Goal: Find specific fact: Find specific fact

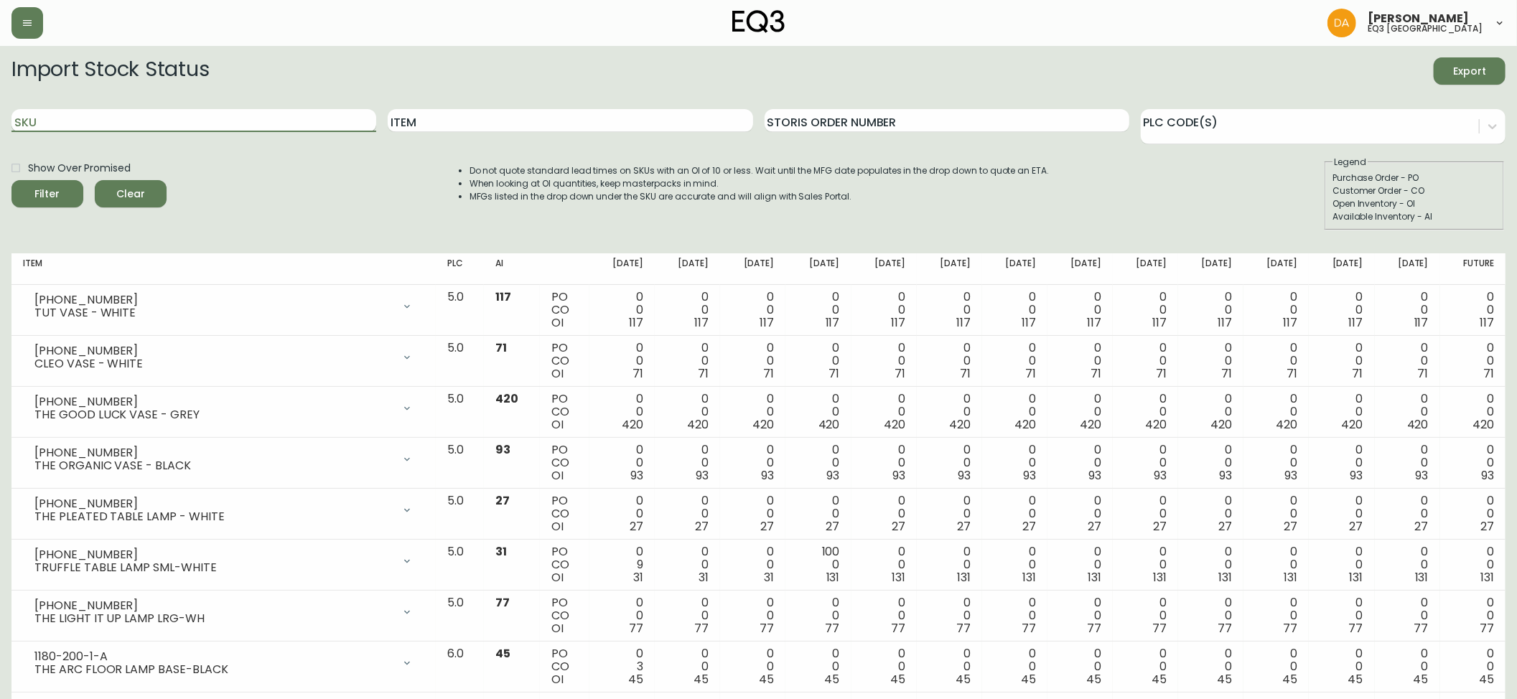
click at [179, 118] on input "SKU" at bounding box center [193, 120] width 365 height 23
click at [32, 102] on div "SKU" at bounding box center [193, 121] width 365 height 47
click at [675, 121] on input "Item" at bounding box center [570, 120] width 365 height 23
type input "D"
type input "[PERSON_NAME]"
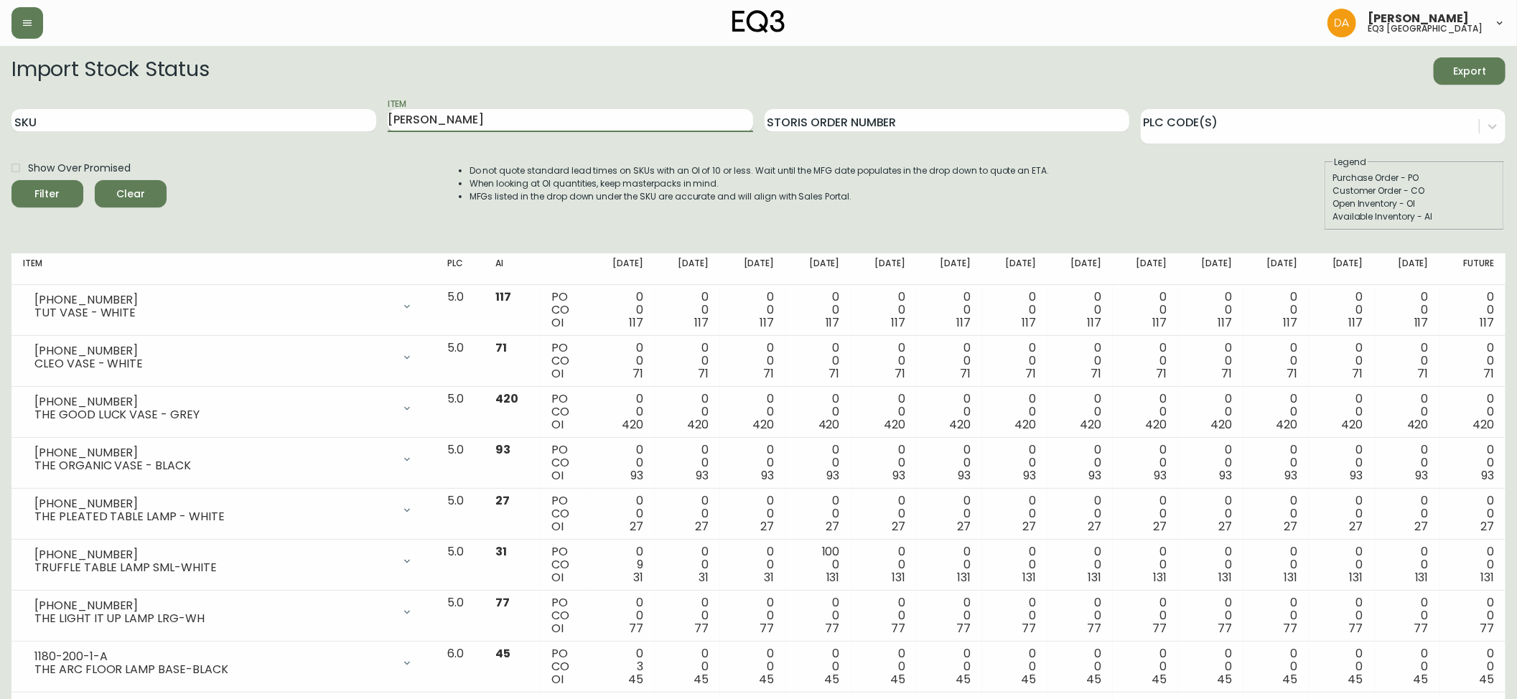
click at [11, 180] on button "Filter" at bounding box center [47, 193] width 72 height 27
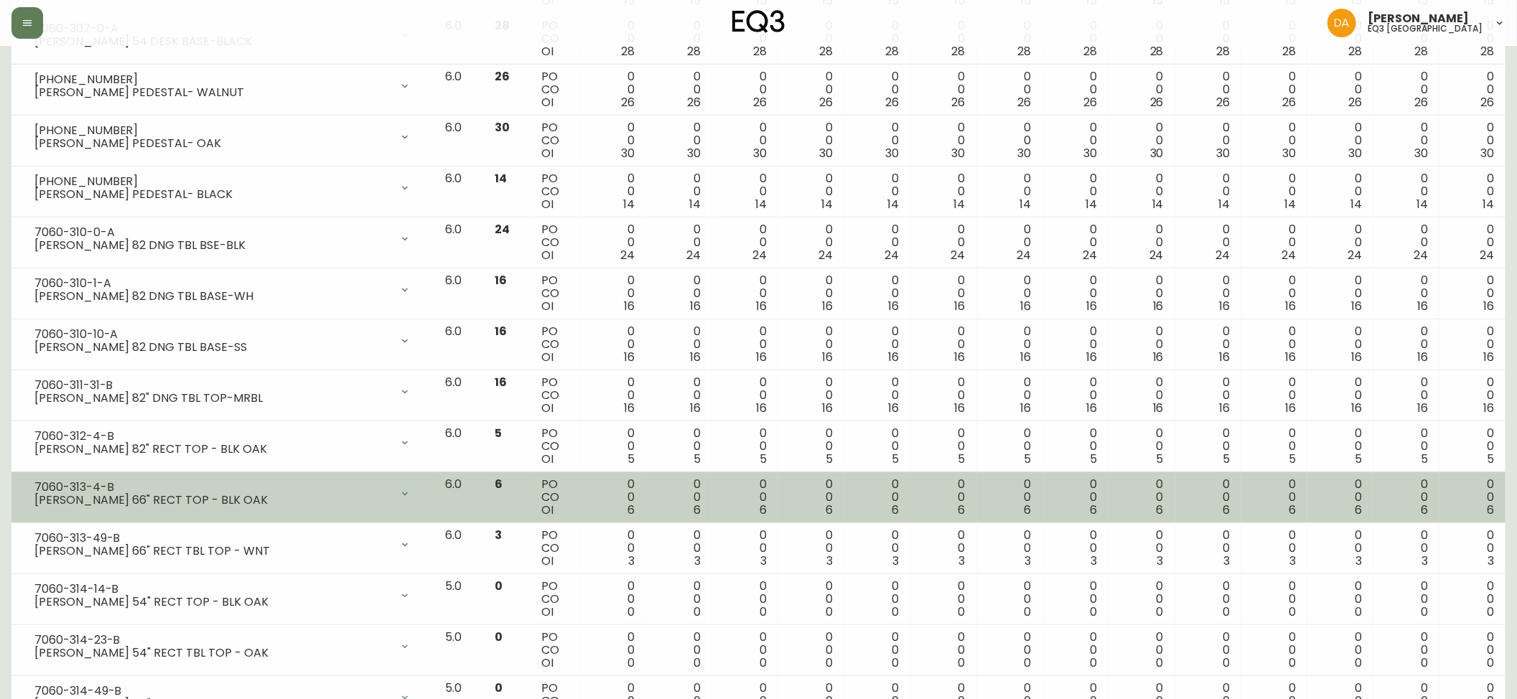
scroll to position [776, 0]
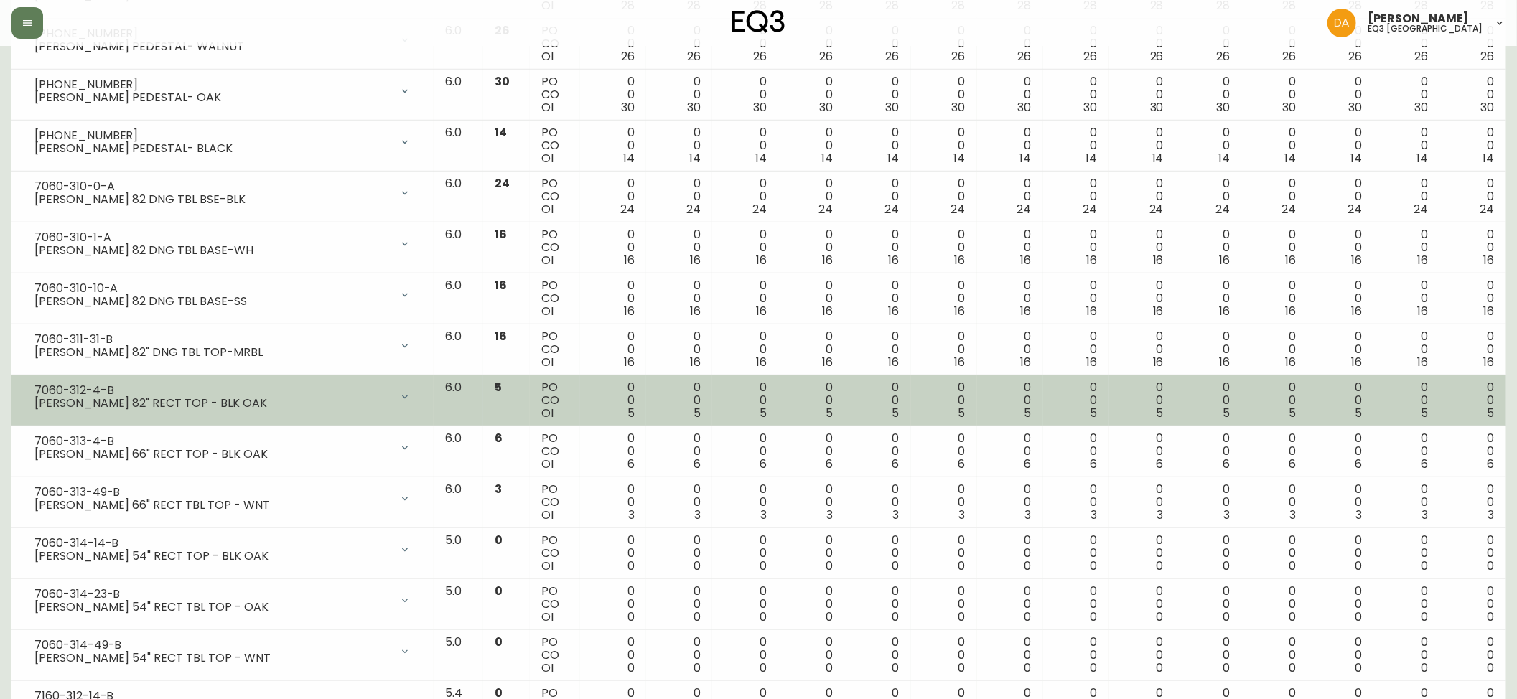
click at [411, 400] on icon at bounding box center [404, 396] width 11 height 11
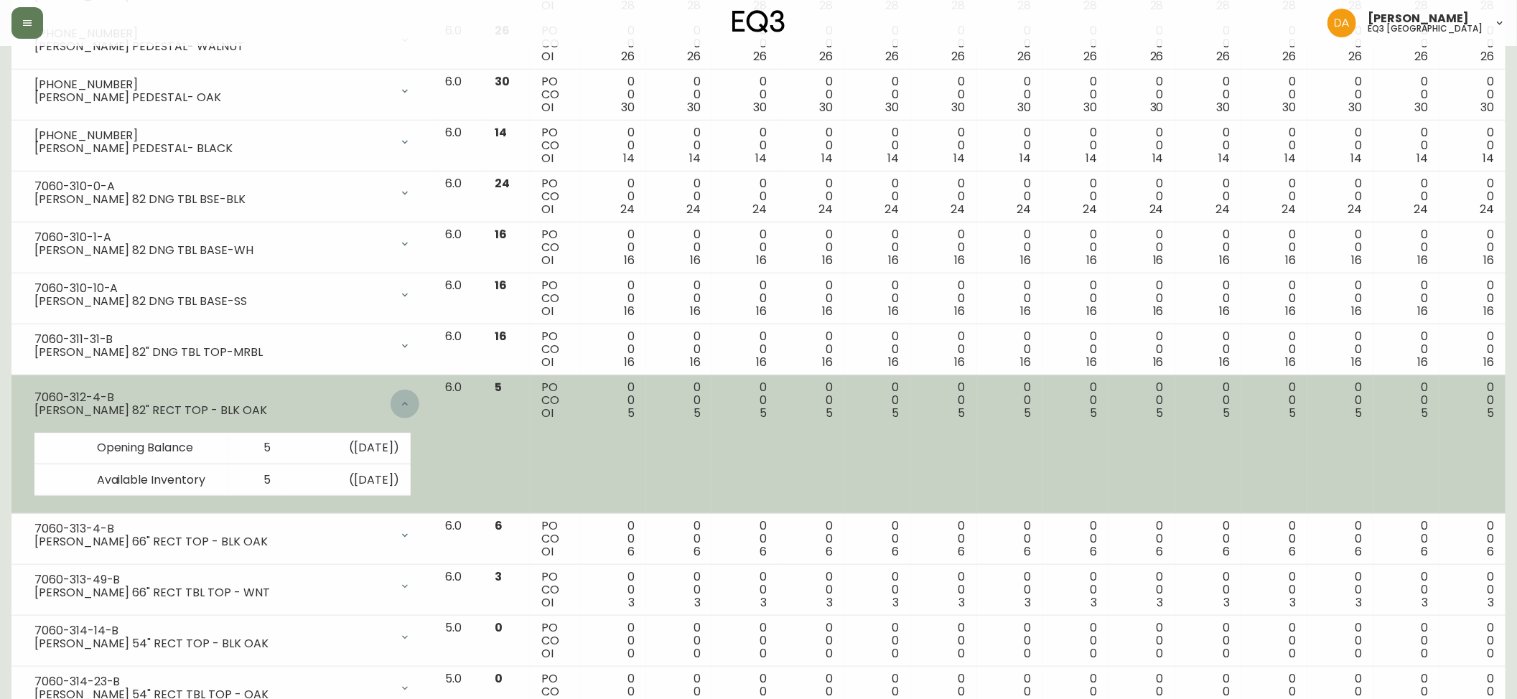
click at [419, 401] on div at bounding box center [404, 404] width 29 height 29
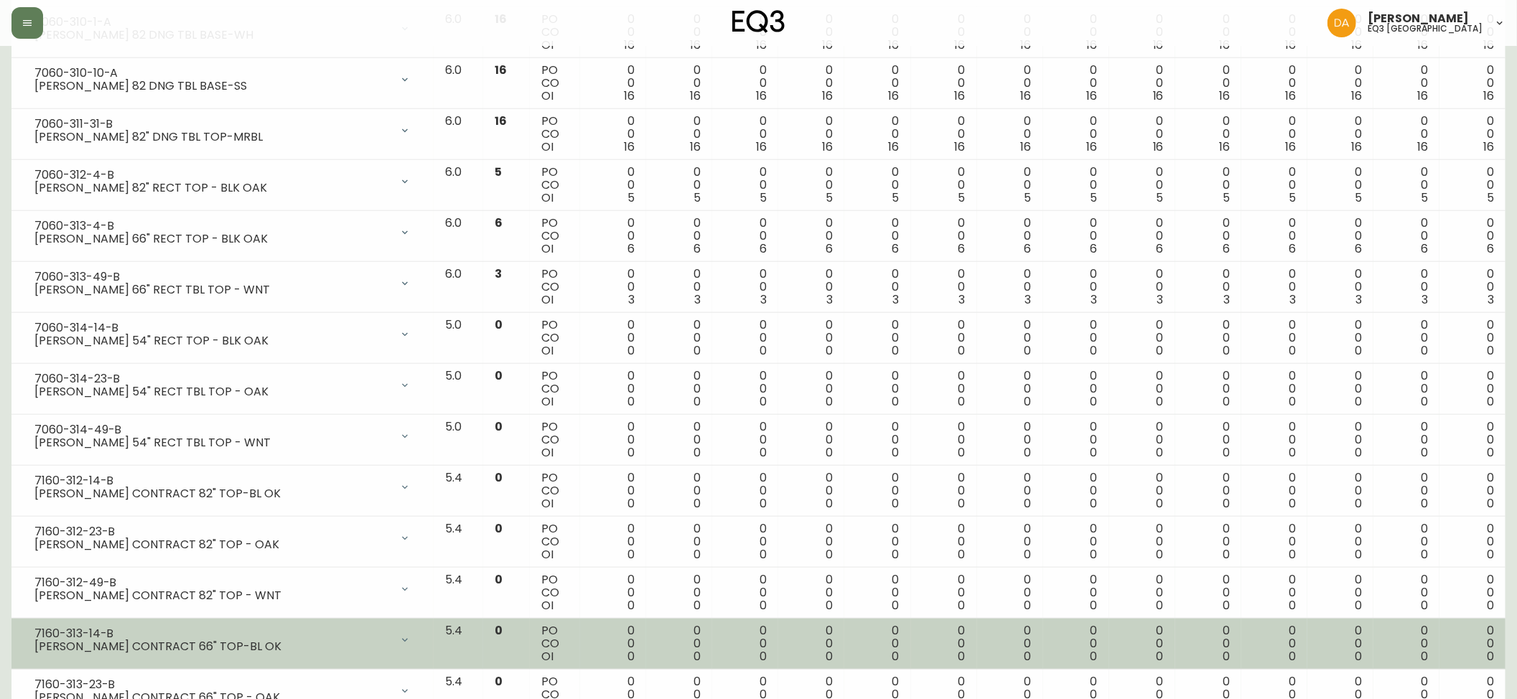
scroll to position [1255, 0]
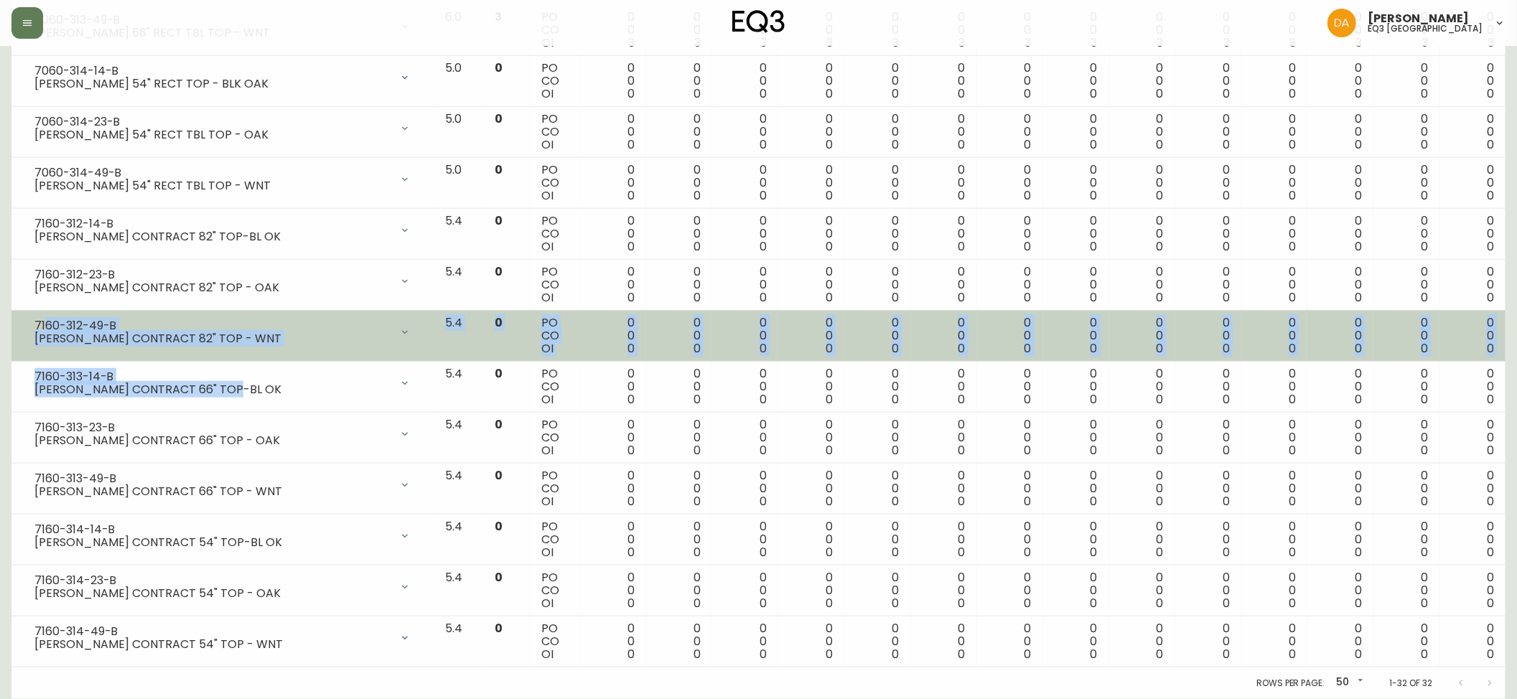
drag, startPoint x: 235, startPoint y: 385, endPoint x: 44, endPoint y: 325, distance: 200.9
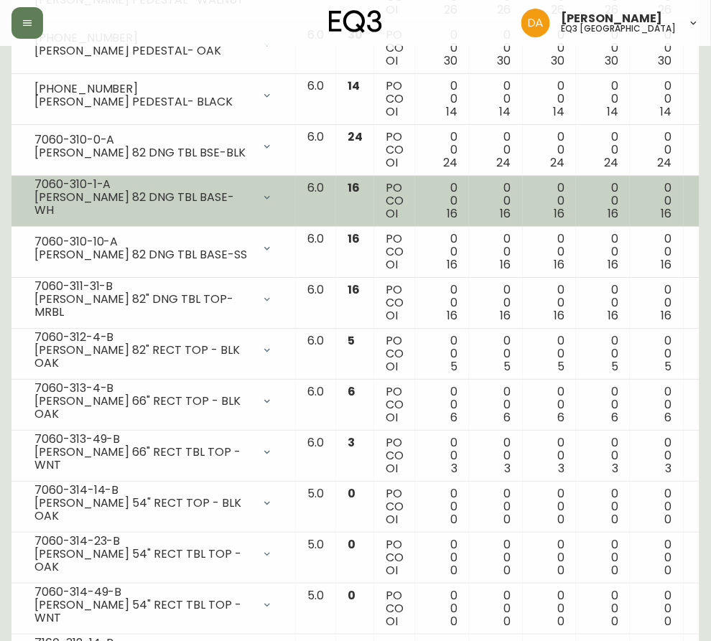
scroll to position [787, 0]
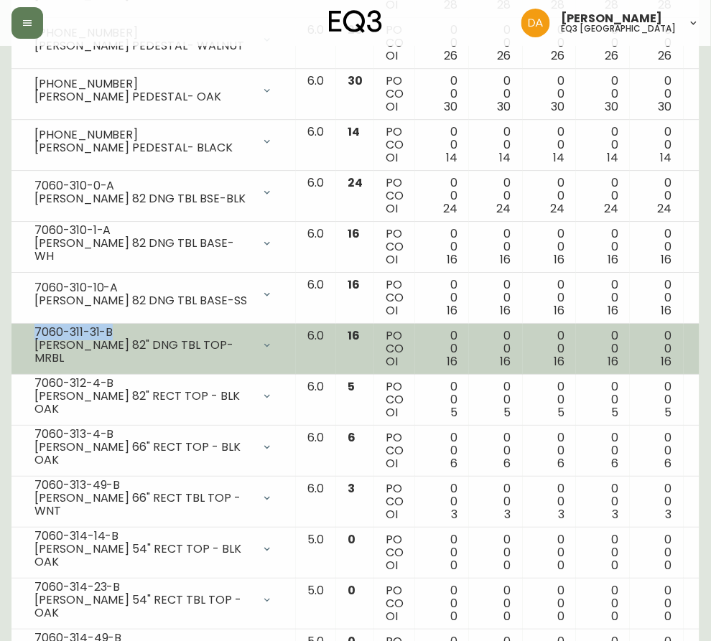
drag, startPoint x: 113, startPoint y: 342, endPoint x: 29, endPoint y: 345, distance: 84.1
click at [29, 345] on div "7060-311-31-[PERSON_NAME] 82" DNG TBL TOP-MRBL" at bounding box center [153, 345] width 261 height 32
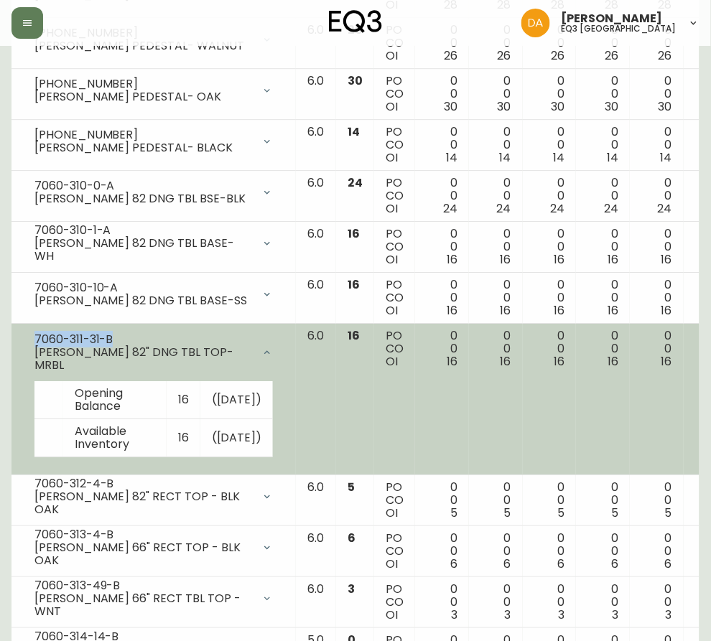
copy div "7060-311-31-B"
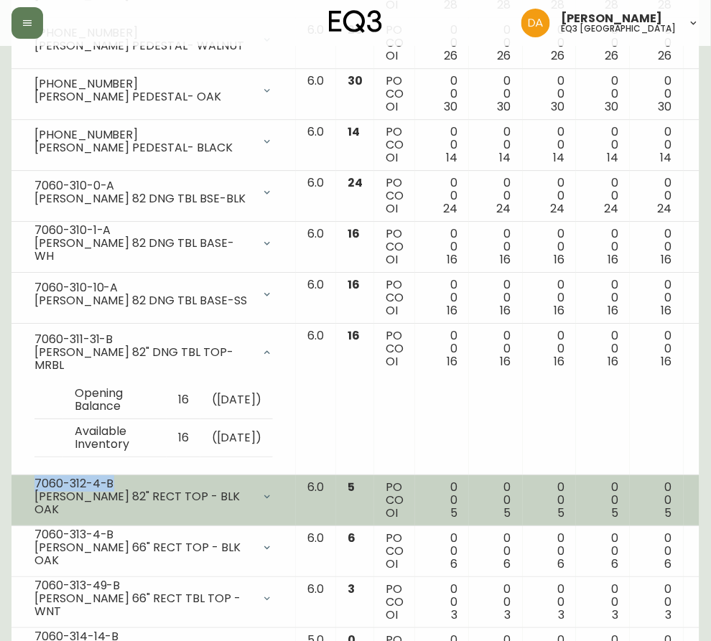
drag, startPoint x: 116, startPoint y: 517, endPoint x: 34, endPoint y: 521, distance: 81.2
click at [34, 490] on div "7060-312-4-B" at bounding box center [143, 483] width 218 height 13
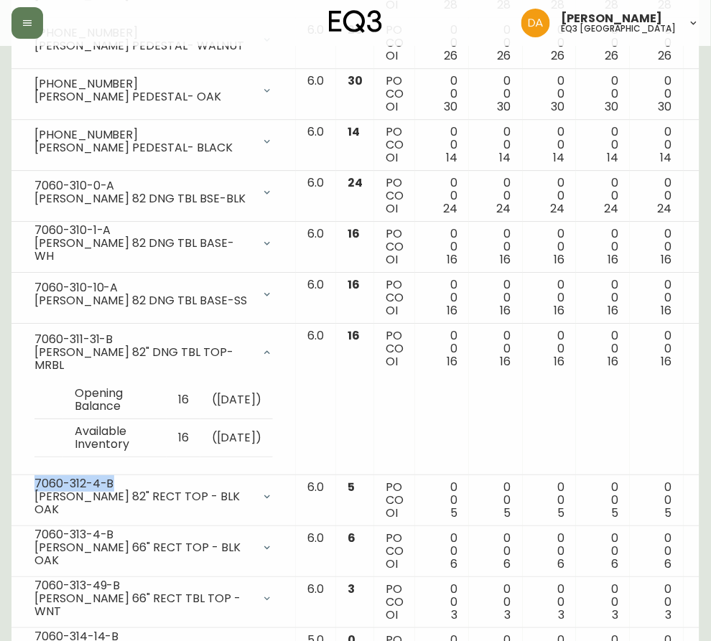
copy div "7060-312-4-B"
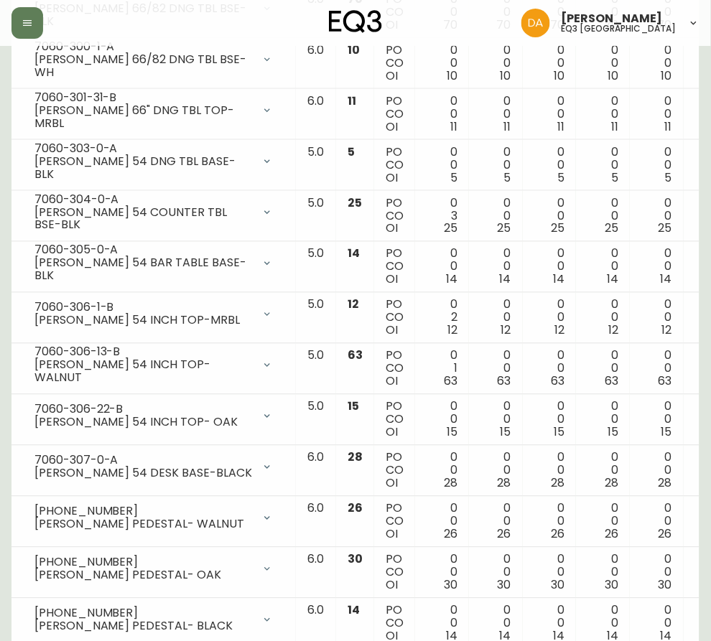
scroll to position [148, 0]
